Goal: Task Accomplishment & Management: Manage account settings

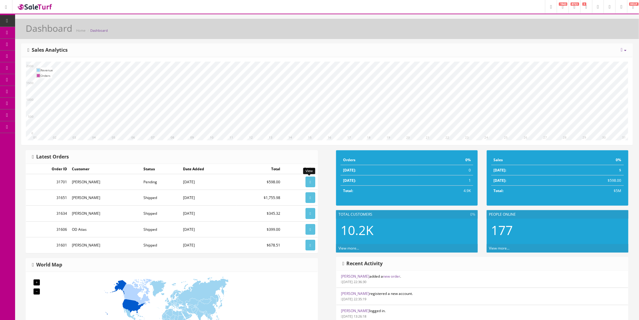
click at [310, 182] on icon at bounding box center [310, 182] width 1 height 4
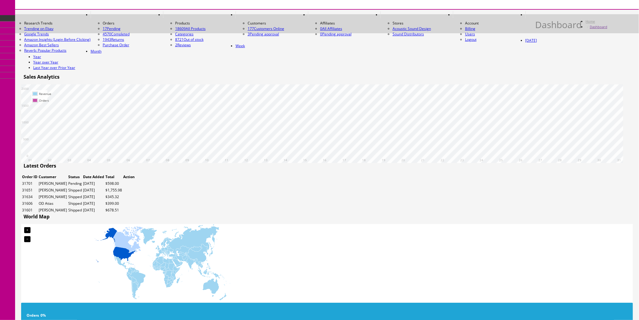
click at [38, 34] on link "Products" at bounding box center [46, 27] width 63 height 12
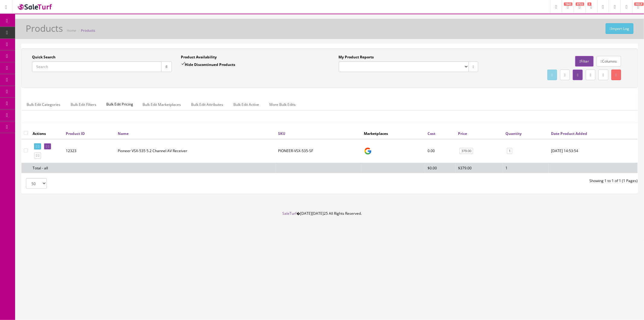
click at [98, 67] on input "Quick Search" at bounding box center [97, 66] width 130 height 11
paste input "RPW-437000005000"
type input "RPW-437000005000"
click at [163, 66] on button "button" at bounding box center [166, 66] width 11 height 11
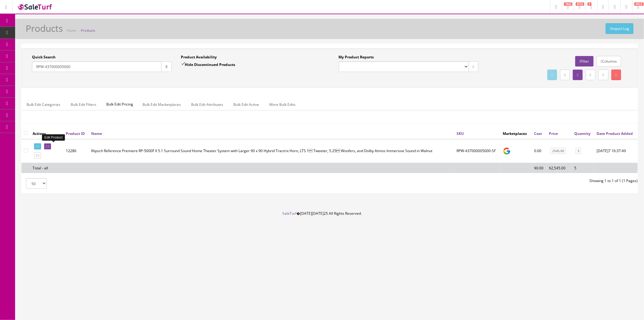
click at [49, 145] on icon at bounding box center [48, 146] width 1 height 3
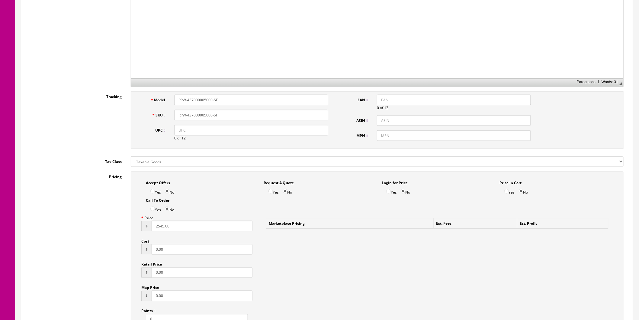
scroll to position [268, 0]
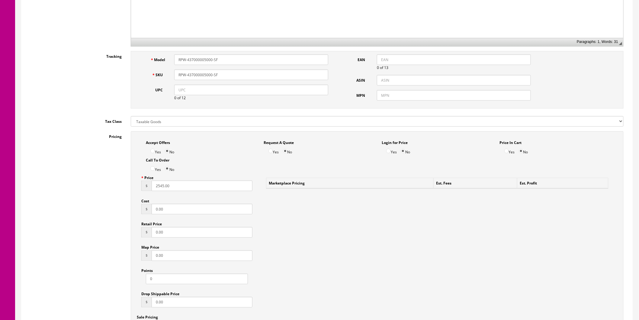
drag, startPoint x: 180, startPoint y: 187, endPoint x: 139, endPoint y: 188, distance: 40.5
click at [139, 188] on div "Price $ 2545.00 Cost $ 0.00 Retail Price $ 0.00 Map Price $ 0.00 Points 0 Drop …" at bounding box center [197, 242] width 120 height 140
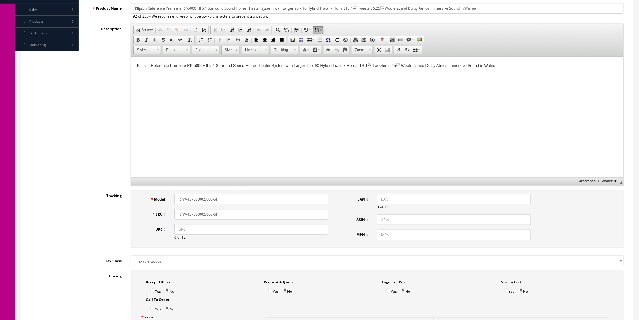
scroll to position [0, 0]
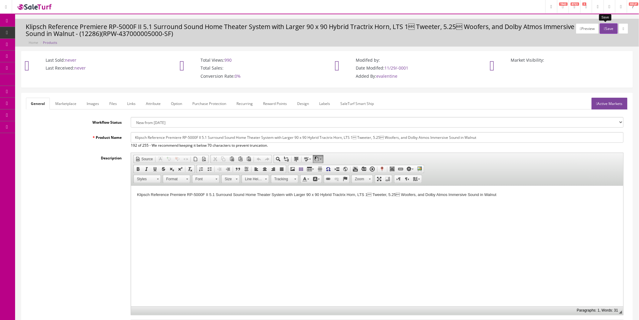
type input "3219.94"
click at [605, 27] on button "Save" at bounding box center [609, 28] width 18 height 11
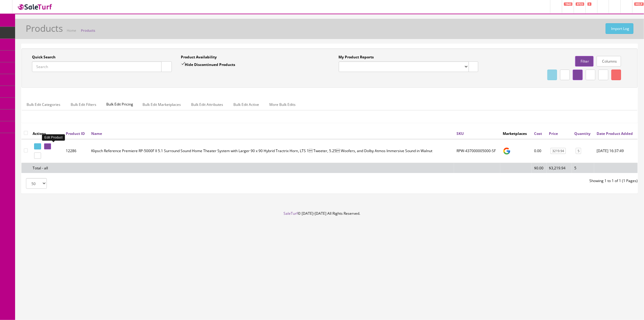
click at [47, 146] on icon at bounding box center [46, 146] width 1 height 3
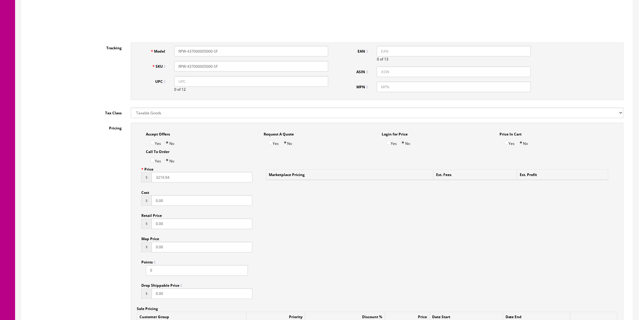
scroll to position [268, 0]
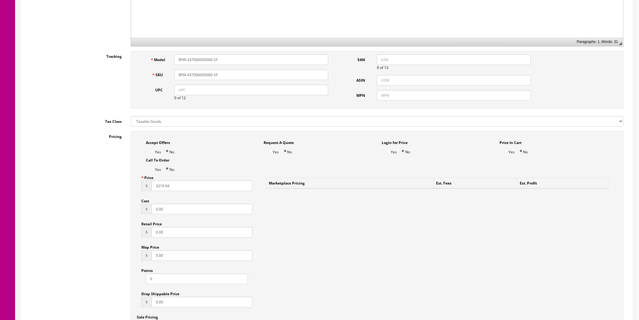
drag, startPoint x: 175, startPoint y: 187, endPoint x: 132, endPoint y: 186, distance: 43.2
click at [133, 186] on div "Accept Offers Yes No Request A Quote Yes No Login for Price Yes No Price In Car…" at bounding box center [377, 264] width 493 height 267
type input "3219.95"
drag, startPoint x: 306, startPoint y: 230, endPoint x: 383, endPoint y: 218, distance: 77.4
click at [309, 230] on div "Accept Offers Yes No Request A Quote Yes No Login for Price Yes No Price In Car…" at bounding box center [377, 264] width 493 height 267
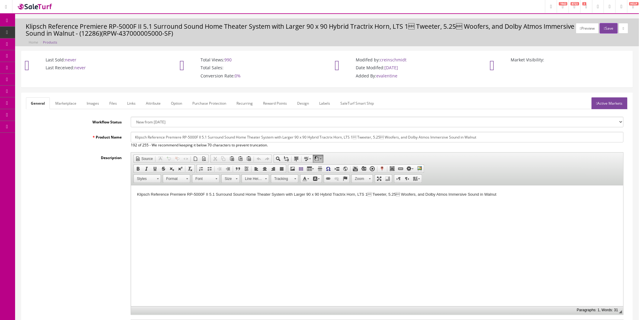
scroll to position [0, 0]
click at [604, 27] on icon "button" at bounding box center [604, 29] width 1 height 4
